Goal: Task Accomplishment & Management: Manage account settings

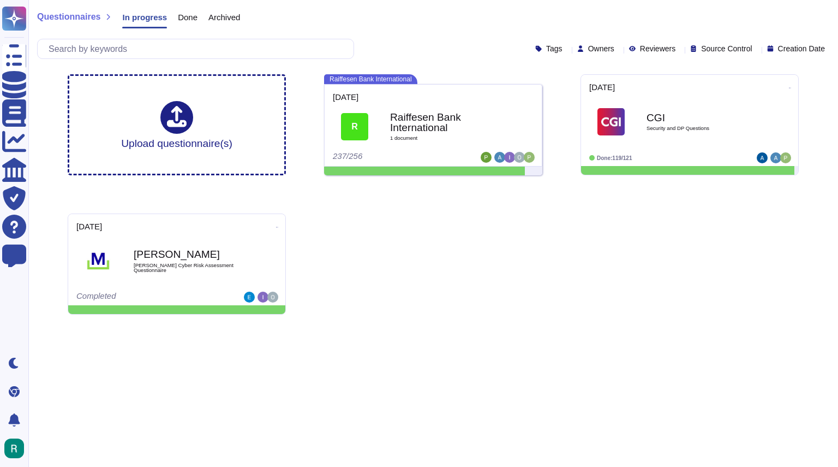
click at [619, 50] on icon at bounding box center [619, 50] width 0 height 0
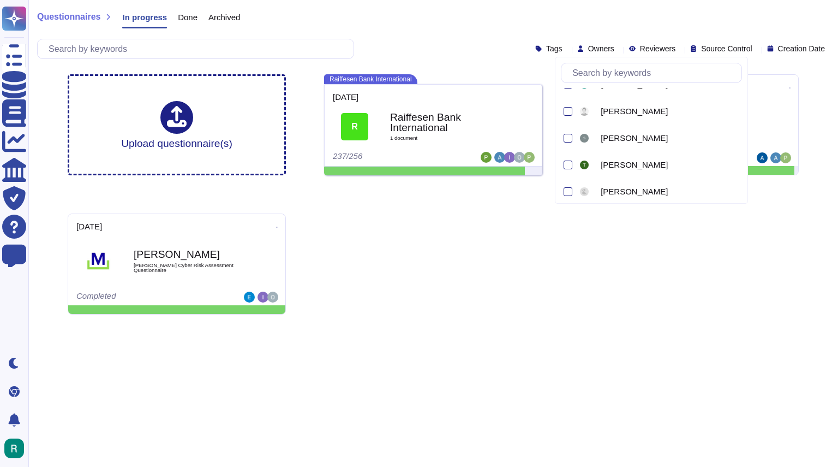
scroll to position [289, 0]
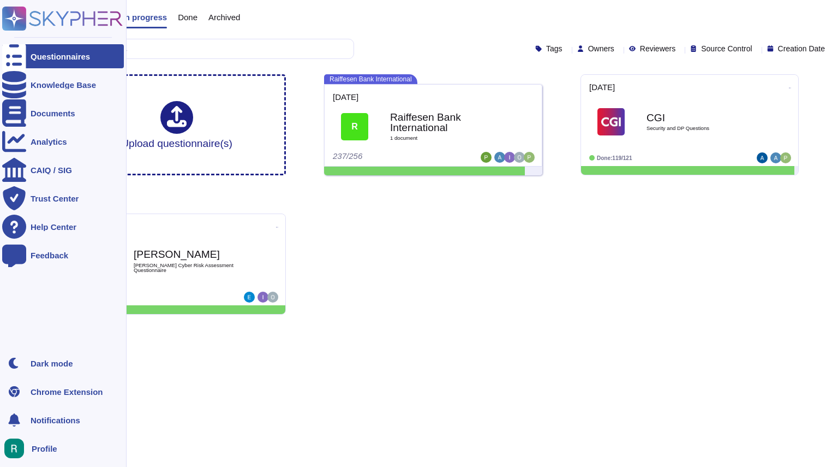
click at [43, 443] on div "Profile" at bounding box center [63, 448] width 122 height 24
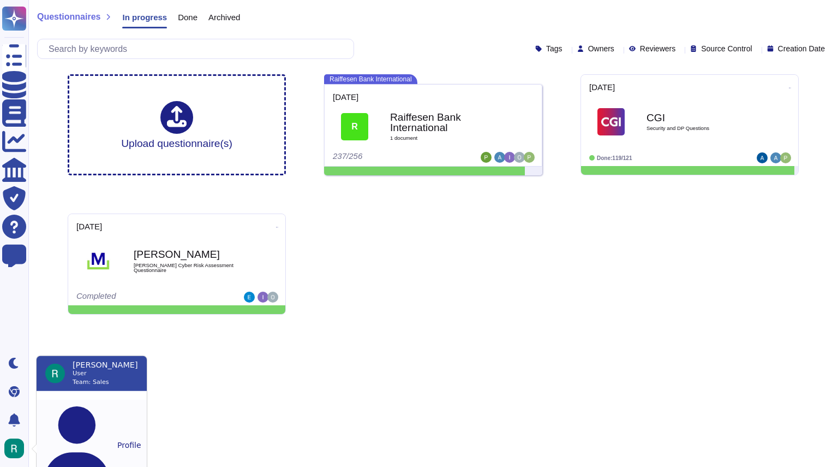
click at [79, 407] on button "Profile" at bounding box center [92, 444] width 110 height 91
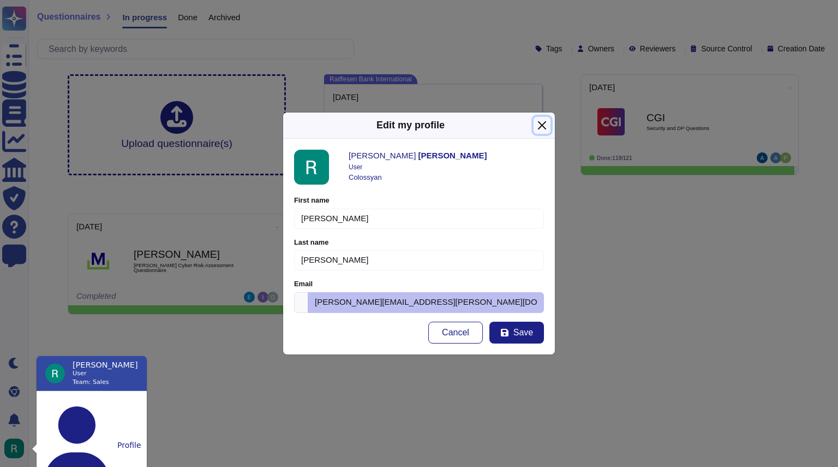
click at [539, 127] on button "Close" at bounding box center [542, 125] width 17 height 17
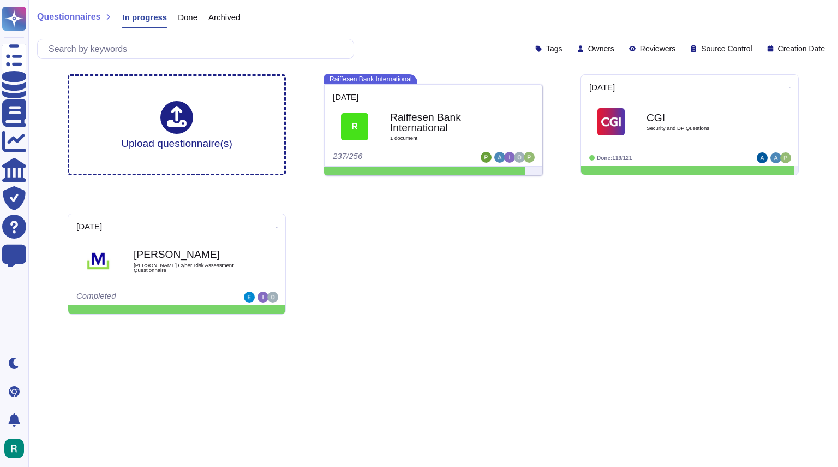
click at [265, 323] on html "Questionnaires Knowledge Base Documents Analytics CAIQ / SIG Trust Center Help …" at bounding box center [419, 161] width 838 height 323
